Goal: Use online tool/utility: Utilize a website feature to perform a specific function

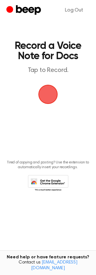
click at [59, 95] on span "button" at bounding box center [48, 94] width 36 height 36
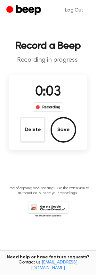
click at [33, 126] on button "Delete" at bounding box center [33, 130] width 26 height 26
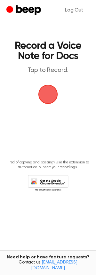
click at [49, 96] on span "button" at bounding box center [47, 94] width 35 height 35
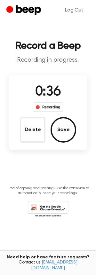
click at [38, 123] on button "Delete" at bounding box center [33, 130] width 26 height 26
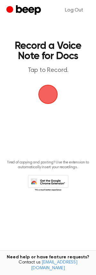
click at [52, 97] on span "button" at bounding box center [48, 94] width 36 height 36
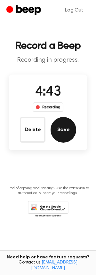
click at [61, 129] on button "Save" at bounding box center [63, 130] width 26 height 26
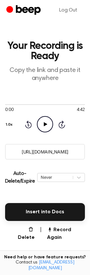
click at [38, 154] on input "[URL][DOMAIN_NAME]" at bounding box center [45, 152] width 80 height 16
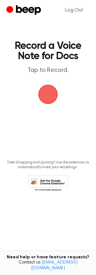
click at [50, 95] on span "button" at bounding box center [48, 94] width 18 height 18
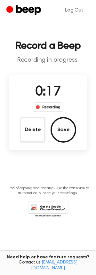
click at [39, 132] on button "Delete" at bounding box center [33, 130] width 26 height 26
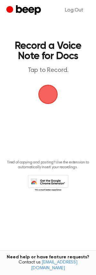
click at [52, 90] on span "button" at bounding box center [48, 94] width 18 height 18
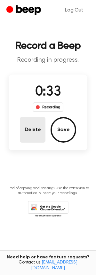
click at [39, 129] on button "Delete" at bounding box center [33, 130] width 26 height 26
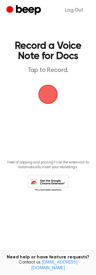
click at [49, 97] on span "button" at bounding box center [48, 94] width 18 height 18
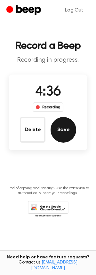
click at [69, 127] on button "Save" at bounding box center [63, 130] width 26 height 26
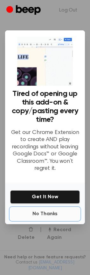
click at [51, 215] on button "No Thanks" at bounding box center [45, 213] width 70 height 13
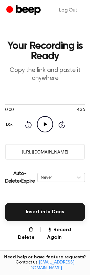
click at [45, 153] on input "https://beep.audio/Tqd52Vb" at bounding box center [45, 152] width 80 height 16
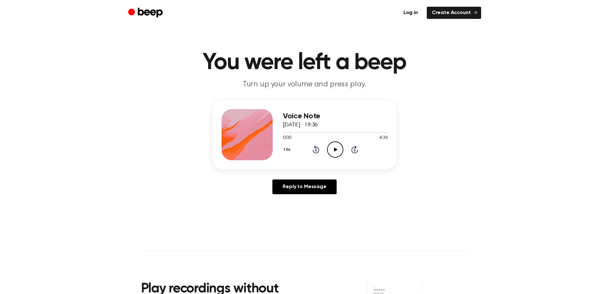
click at [330, 150] on icon "Play Audio" at bounding box center [335, 149] width 16 height 16
drag, startPoint x: 326, startPoint y: 147, endPoint x: 329, endPoint y: 147, distance: 3.2
click at [326, 147] on div "1.0x Rewind 5 seconds Play Audio Skip 5 seconds" at bounding box center [335, 149] width 105 height 16
click at [331, 148] on icon "Play Audio" at bounding box center [335, 149] width 16 height 16
